Goal: Navigation & Orientation: Understand site structure

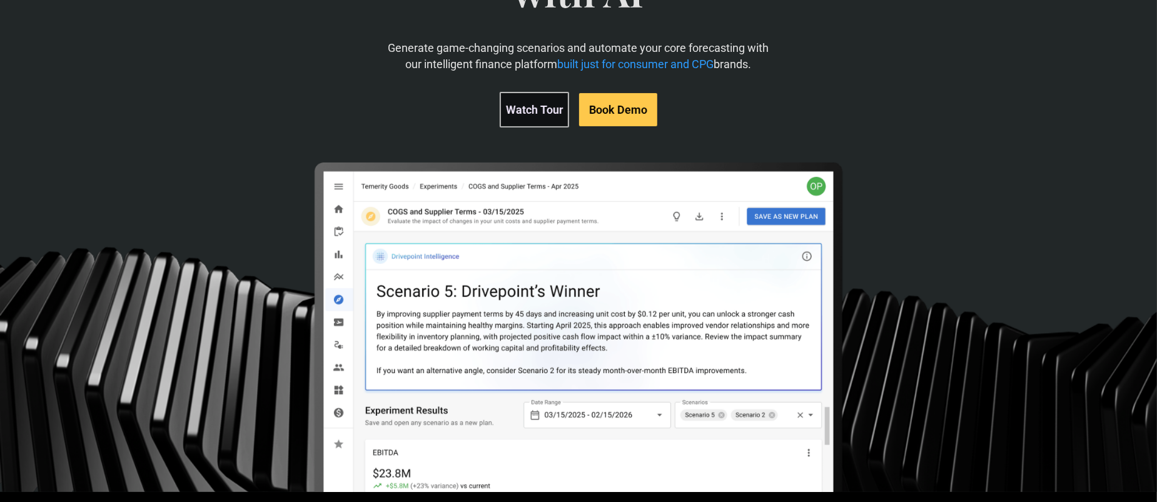
scroll to position [250, 0]
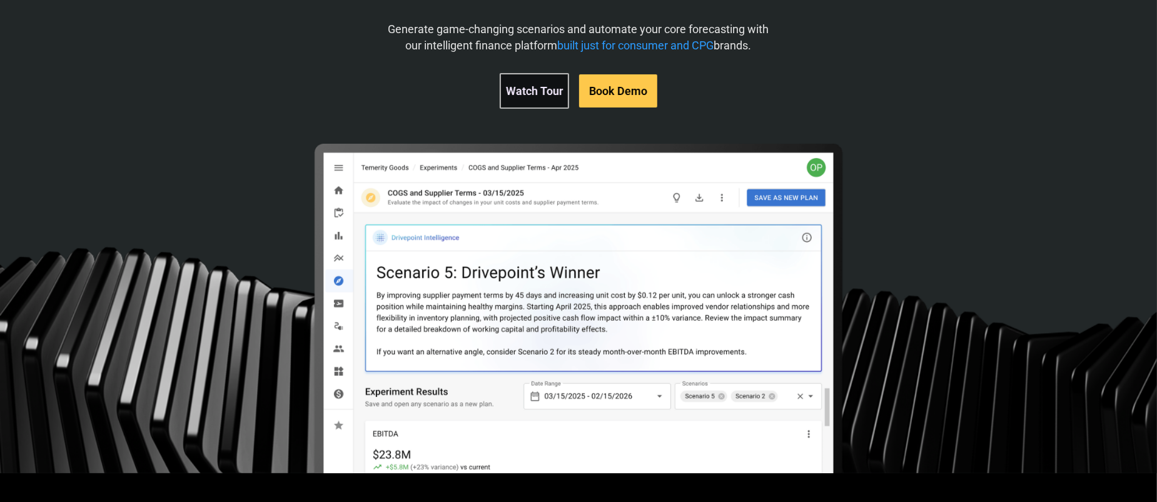
click at [535, 88] on link "Watch Tour" at bounding box center [534, 91] width 69 height 36
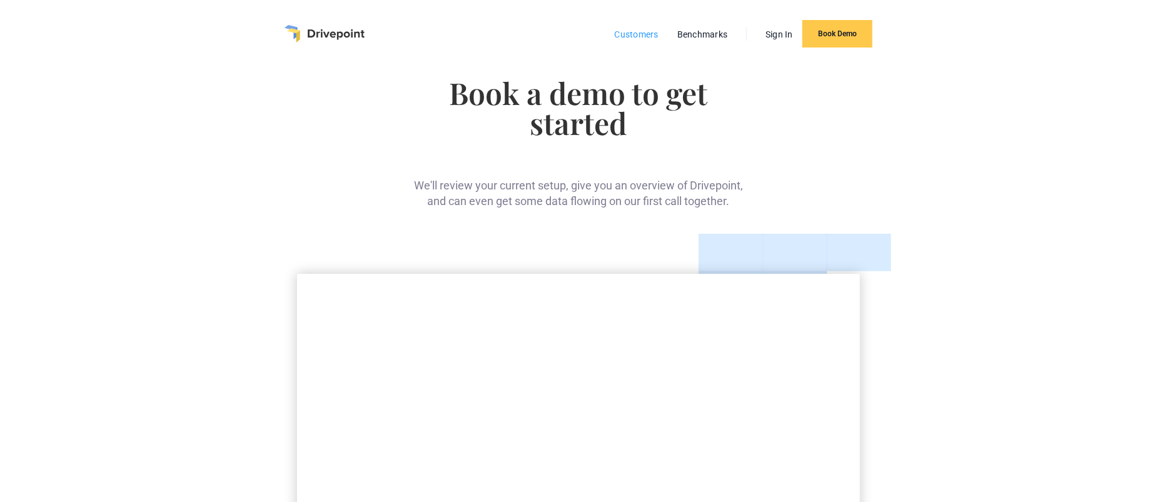
click at [656, 36] on link "Customers" at bounding box center [637, 34] width 56 height 16
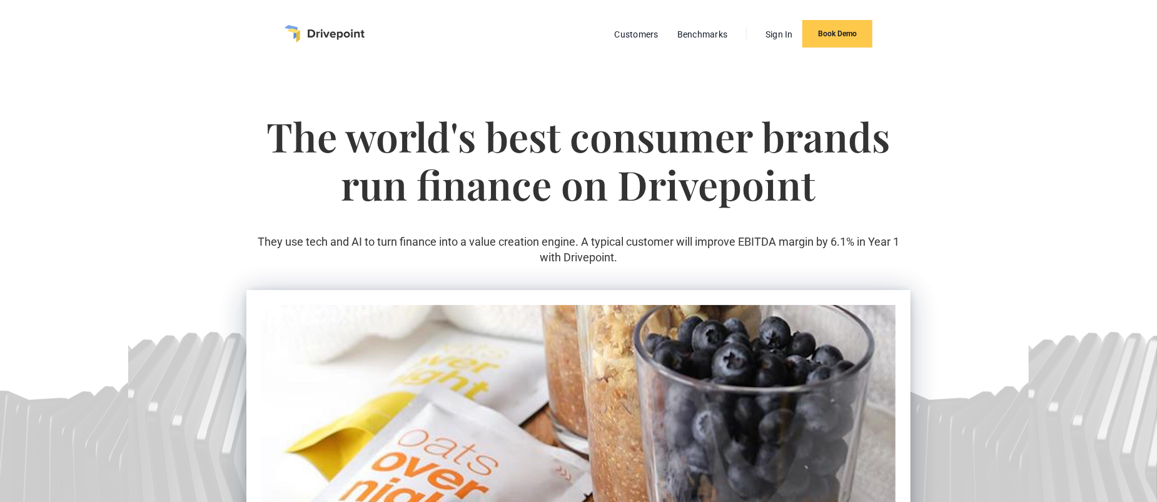
click at [290, 32] on img "home" at bounding box center [325, 34] width 80 height 18
